Goal: Information Seeking & Learning: Learn about a topic

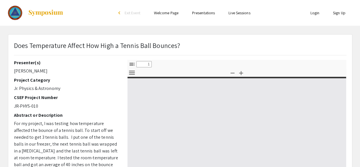
select select "custom"
type input "0"
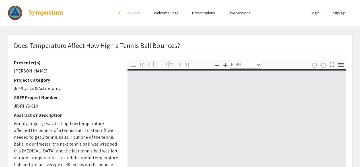
select select "auto"
type input "1"
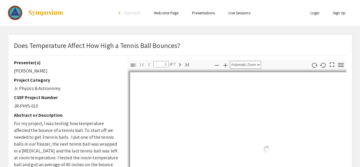
select select "auto"
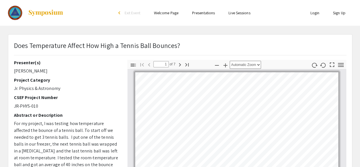
scroll to position [1, 0]
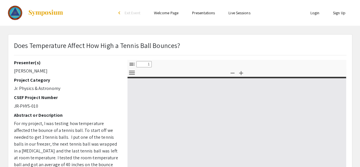
select select "custom"
type input "0"
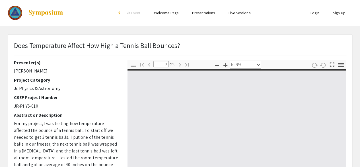
select select "auto"
type input "1"
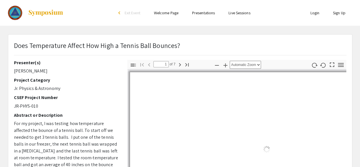
select select "auto"
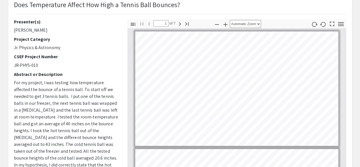
scroll to position [42, 0]
